Goal: Information Seeking & Learning: Learn about a topic

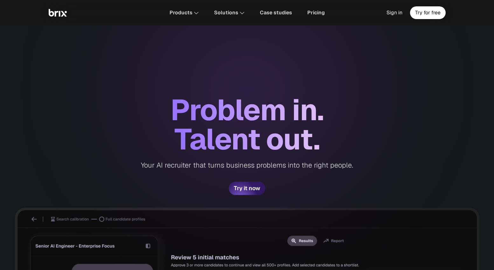
scroll to position [219, 0]
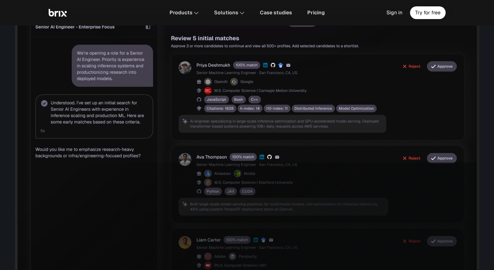
click at [57, 12] on img at bounding box center [58, 13] width 18 height 8
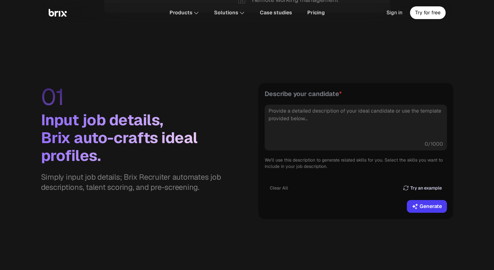
scroll to position [644, 0]
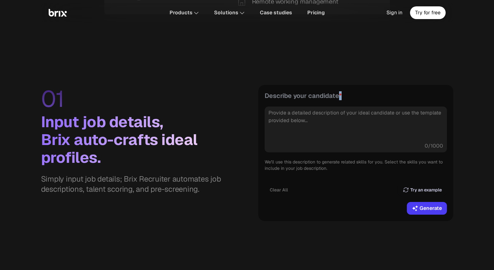
drag, startPoint x: 339, startPoint y: 97, endPoint x: 347, endPoint y: 101, distance: 9.1
click at [347, 96] on span "Describe your candidate *" at bounding box center [356, 95] width 182 height 9
click at [347, 101] on div "Describe your candidate * Provide a detailed description of your ideal candidat…" at bounding box center [356, 152] width 182 height 123
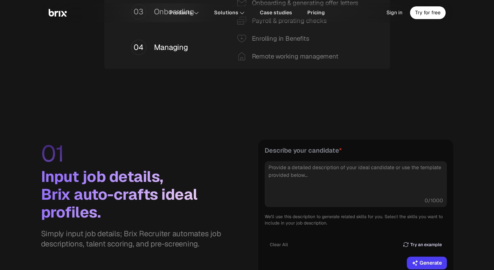
scroll to position [588, 0]
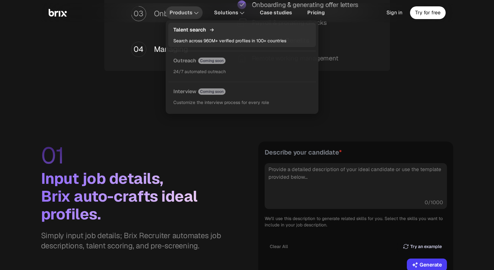
click at [193, 37] on p "Search across 960M+ verified profiles in 100+ countries" at bounding box center [241, 41] width 137 height 8
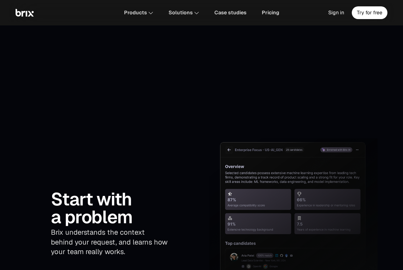
scroll to position [994, 0]
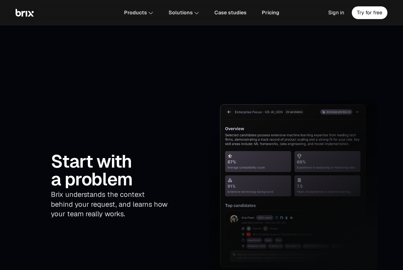
click at [122, 189] on p "Brix understands the context behind your request, and learns how your team real…" at bounding box center [110, 203] width 118 height 29
click at [136, 192] on p "Brix understands the context behind your request, and learns how your team real…" at bounding box center [110, 203] width 118 height 29
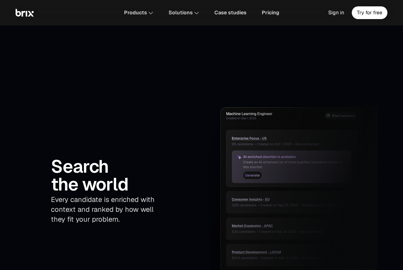
scroll to position [1327, 0]
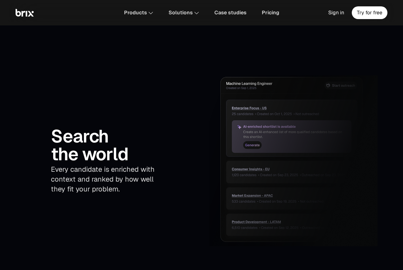
click at [139, 164] on p "Every candidate is enriched with context and ranked by how well they fit your p…" at bounding box center [110, 178] width 118 height 29
drag, startPoint x: 120, startPoint y: 161, endPoint x: 98, endPoint y: 162, distance: 21.3
click at [99, 164] on p "Every candidate is enriched with context and ranked by how well they fit your p…" at bounding box center [110, 178] width 118 height 29
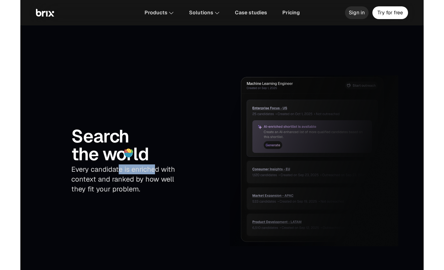
scroll to position [1357, 0]
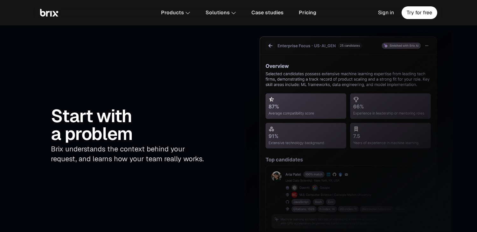
scroll to position [1106, 0]
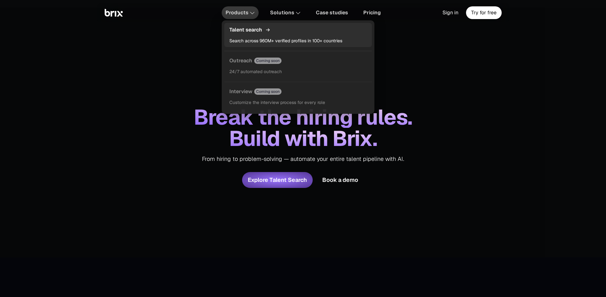
click at [243, 36] on div "Talent search Search across 960M+ verified profiles in 100+ countries" at bounding box center [298, 35] width 148 height 24
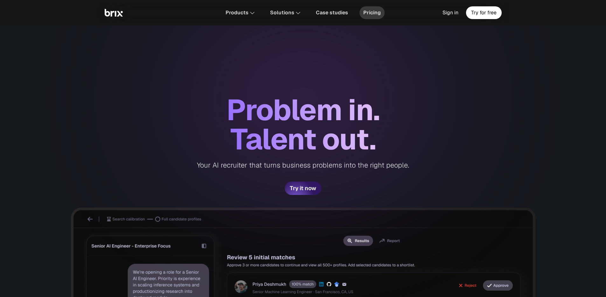
click at [374, 13] on span "Pricing" at bounding box center [371, 12] width 17 height 5
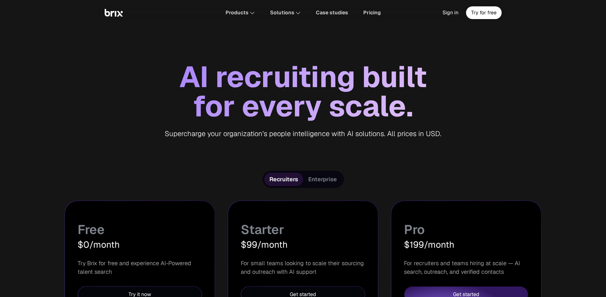
click at [332, 177] on span "Enterprise" at bounding box center [322, 179] width 29 height 8
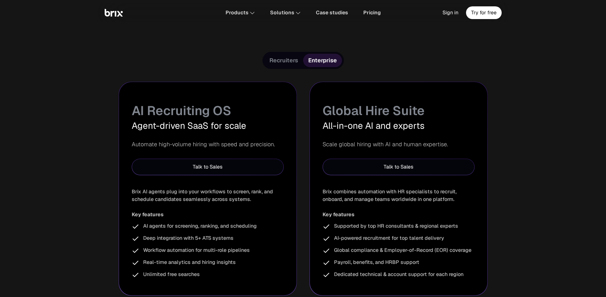
scroll to position [43, 0]
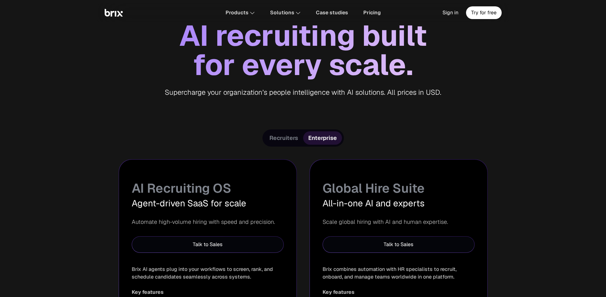
click at [289, 138] on span "Recruiters" at bounding box center [283, 138] width 29 height 8
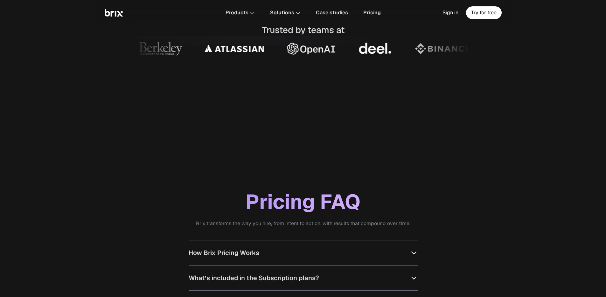
scroll to position [529, 0]
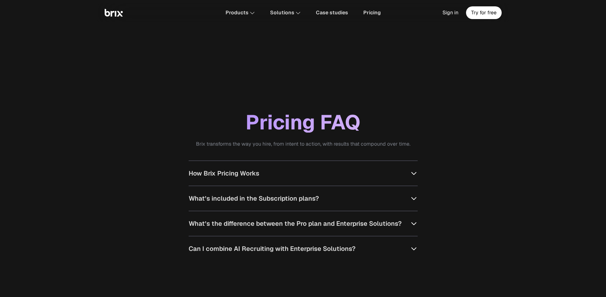
click at [279, 172] on button "How Brix Pricing Works" at bounding box center [303, 173] width 229 height 25
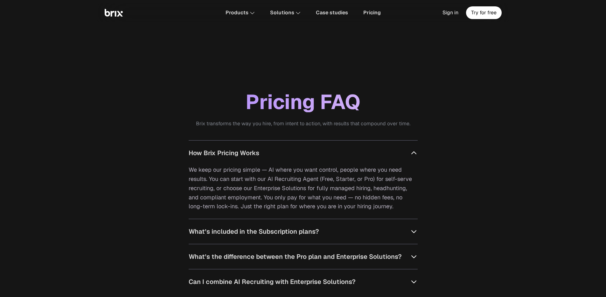
click at [408, 231] on button "What’s included in the Subscription plans?" at bounding box center [303, 231] width 229 height 25
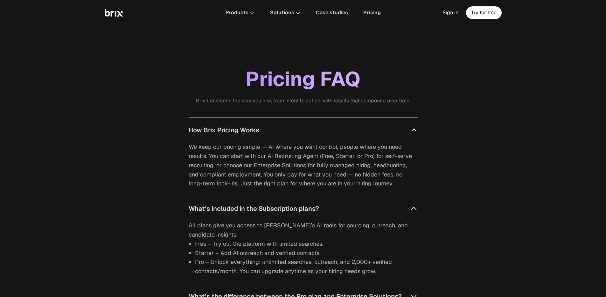
scroll to position [666, 0]
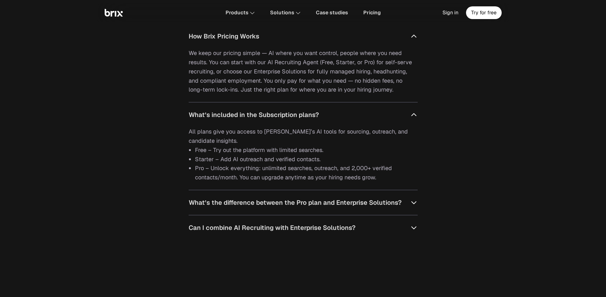
click at [396, 210] on button "What’s the difference between the Pro plan and Enterprise Solutions?" at bounding box center [303, 202] width 229 height 25
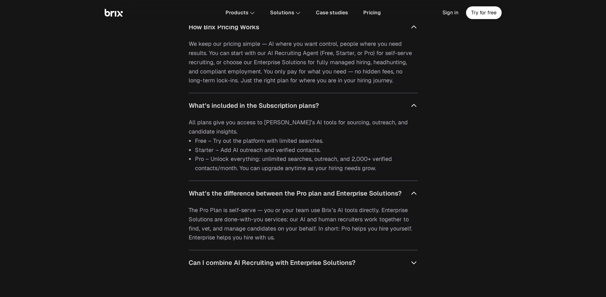
scroll to position [694, 0]
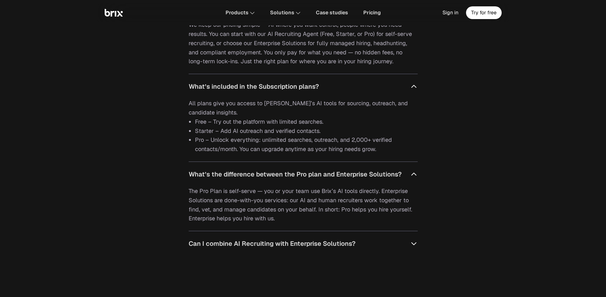
click at [337, 177] on span "What’s the difference between the Pro plan and Enterprise Solutions?" at bounding box center [295, 174] width 213 height 10
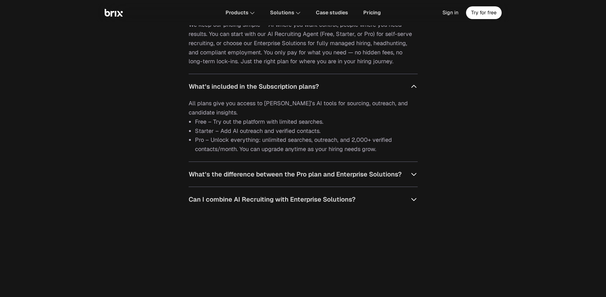
click at [337, 177] on span "What’s the difference between the Pro plan and Enterprise Solutions?" at bounding box center [295, 174] width 213 height 10
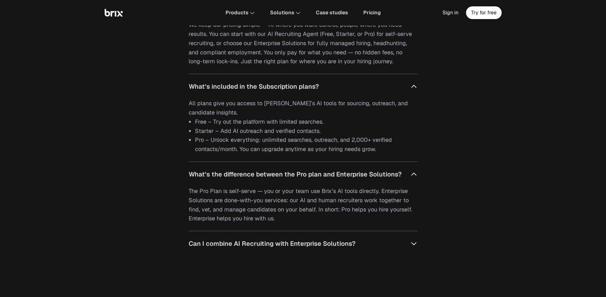
click at [305, 244] on span "Can I combine AI Recruiting with Enterprise Solutions?" at bounding box center [272, 244] width 167 height 10
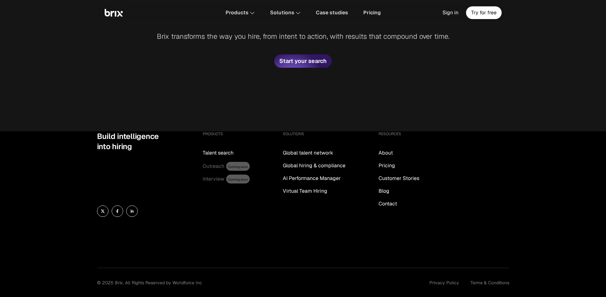
scroll to position [1156, 0]
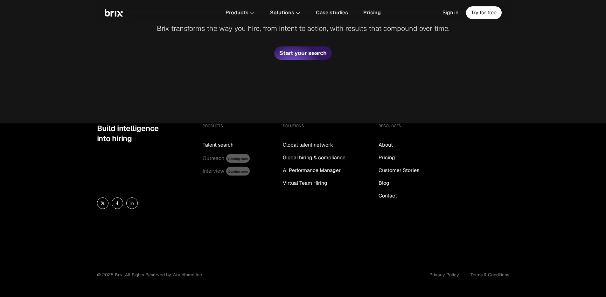
click at [315, 244] on div "Build intelligence into hiring PRODUCTS Talent search Outreach Coming soon Inte…" at bounding box center [303, 210] width 412 height 174
click at [116, 17] on div "Products Talent search Search across 960M+ verified profiles in 100+ countries …" at bounding box center [303, 12] width 412 height 19
click at [120, 13] on img at bounding box center [114, 13] width 18 height 8
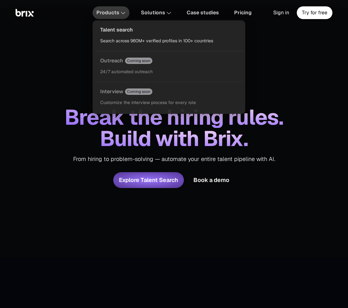
click at [119, 14] on section "Talent search Search across 960M+ verified profiles in 100+ countries Outreach …" at bounding box center [169, 64] width 153 height 100
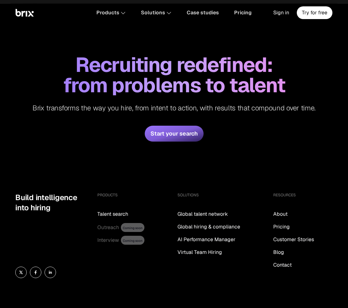
scroll to position [2393, 0]
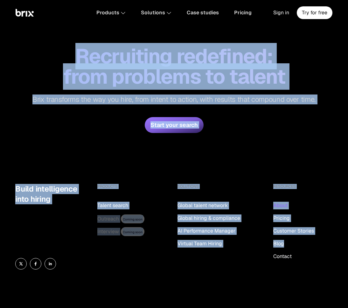
drag, startPoint x: 76, startPoint y: 53, endPoint x: 285, endPoint y: 205, distance: 258.1
click at [273, 135] on div "Recruiting redefined: from problems to talent Brix transforms the way you hire,…" at bounding box center [174, 89] width 348 height 189
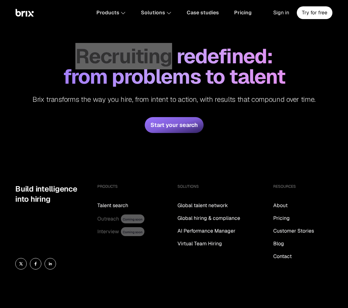
click at [19, 64] on div "Recruiting redefined: from problems to talent Brix transforms the way you hire,…" at bounding box center [173, 75] width 317 height 58
